Goal: Task Accomplishment & Management: Use online tool/utility

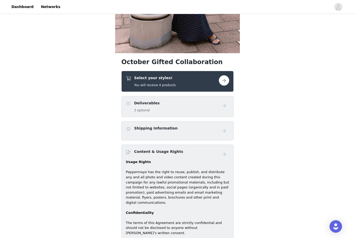
scroll to position [134, 0]
click at [226, 79] on button "button" at bounding box center [224, 80] width 10 height 10
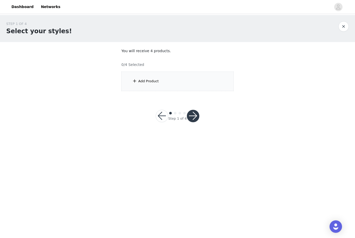
click at [189, 86] on div "Add Product" at bounding box center [177, 82] width 112 height 20
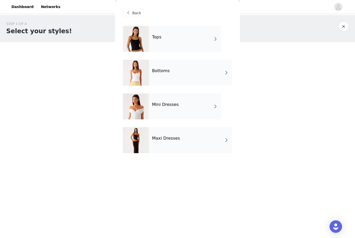
click at [177, 143] on div "Maxi Dresses" at bounding box center [190, 140] width 83 height 26
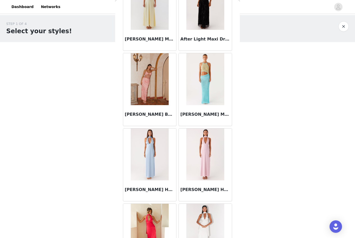
scroll to position [114, 0]
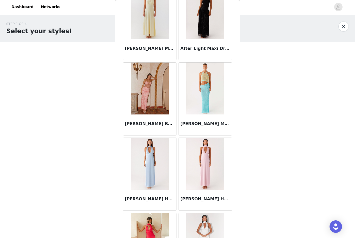
click at [167, 118] on div "[PERSON_NAME] Beaded Maxi Dress - Pink Orange" at bounding box center [149, 125] width 53 height 21
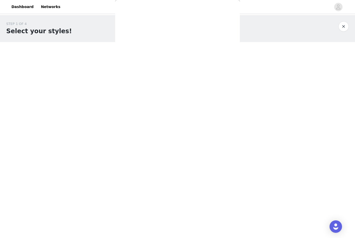
scroll to position [0, 0]
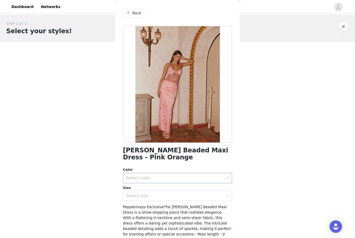
click at [187, 180] on div "Select color" at bounding box center [174, 178] width 97 height 5
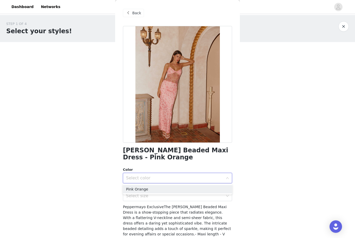
click at [188, 167] on div "[PERSON_NAME] Beaded Maxi Dress - Pink Orange Color Select color Size Select si…" at bounding box center [177, 164] width 109 height 277
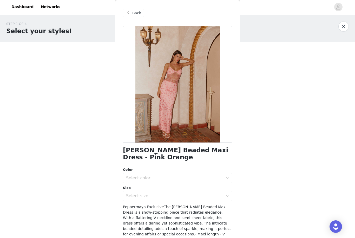
click at [132, 16] on div "Back" at bounding box center [133, 13] width 21 height 8
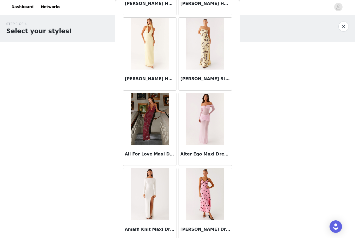
scroll to position [438, 0]
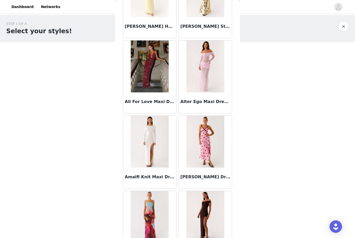
click at [158, 70] on img at bounding box center [150, 67] width 38 height 52
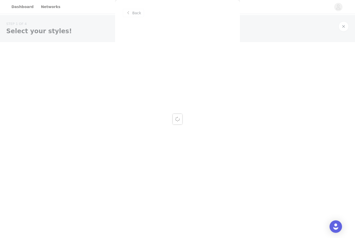
scroll to position [0, 0]
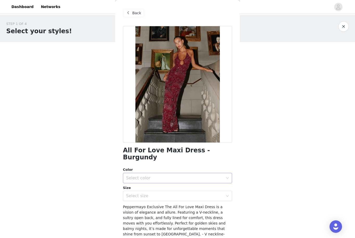
click at [167, 176] on div "Select color" at bounding box center [174, 178] width 97 height 5
click at [166, 181] on li "Burgundy" at bounding box center [177, 182] width 109 height 8
click at [165, 194] on div "Select size" at bounding box center [174, 196] width 97 height 5
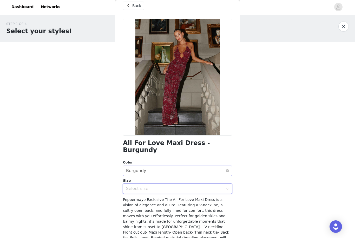
scroll to position [4, 0]
